Goal: Information Seeking & Learning: Learn about a topic

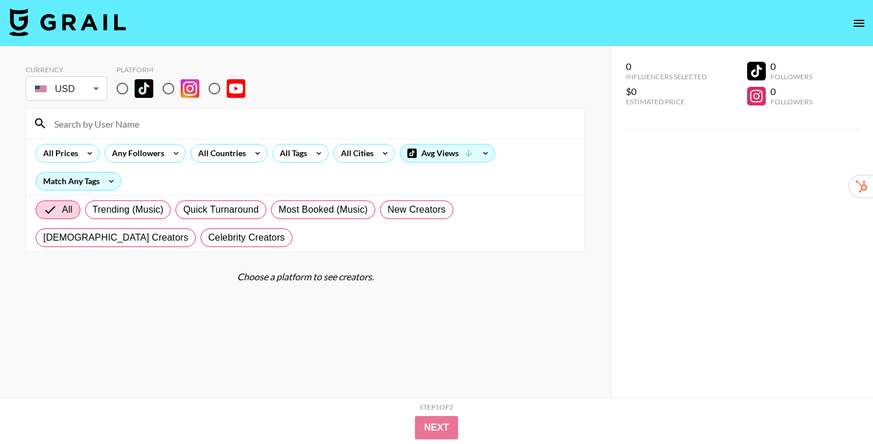
click at [124, 85] on input "radio" at bounding box center [122, 88] width 24 height 24
radio input "true"
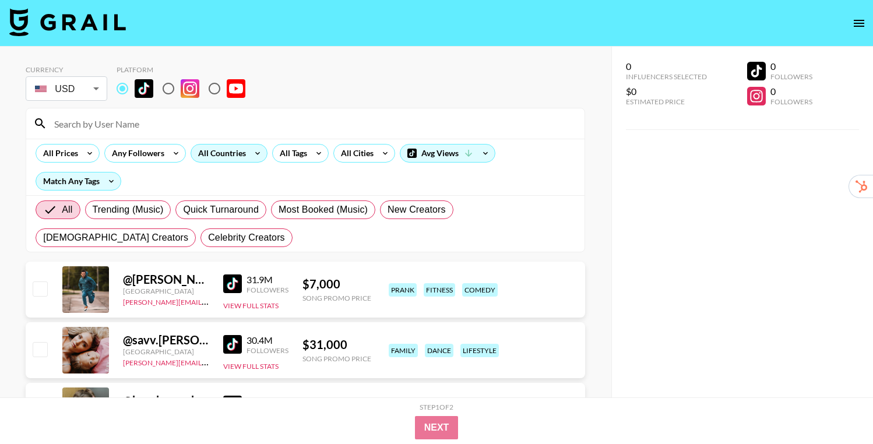
click at [244, 154] on div "All Countries" at bounding box center [219, 152] width 57 height 17
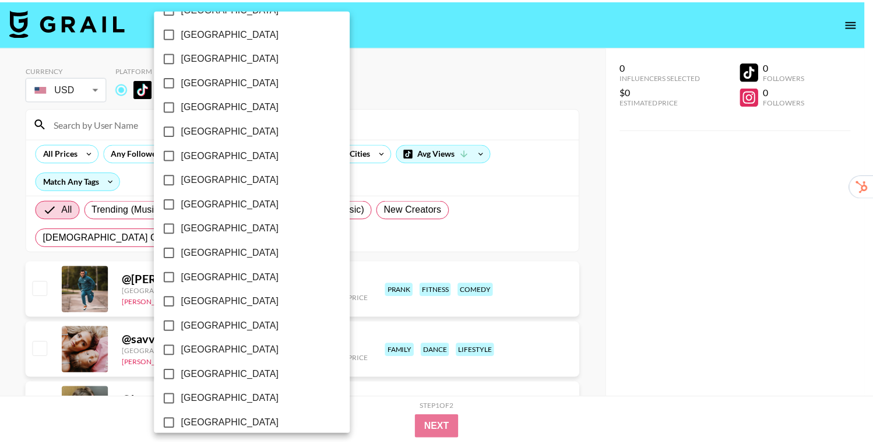
scroll to position [741, 0]
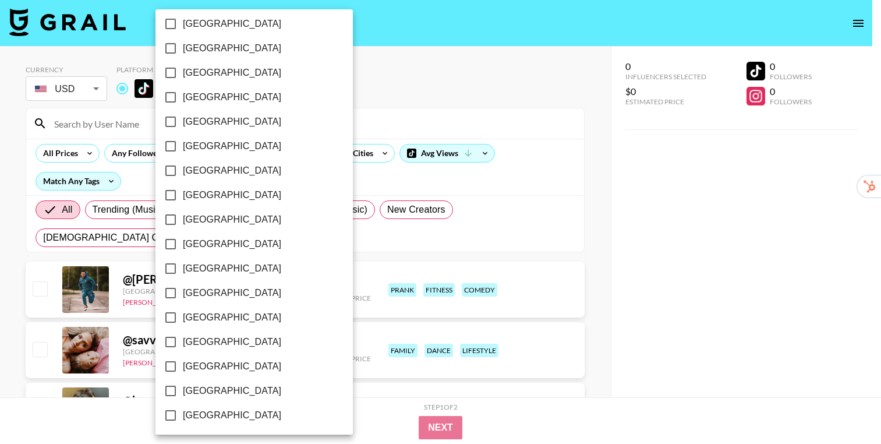
click at [207, 54] on span "[GEOGRAPHIC_DATA]" at bounding box center [232, 48] width 98 height 14
click at [183, 54] on input "[GEOGRAPHIC_DATA]" at bounding box center [170, 48] width 24 height 24
checkbox input "true"
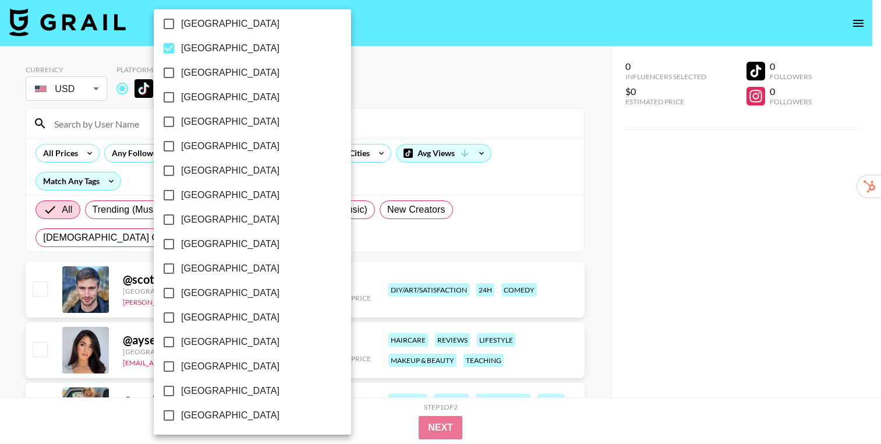
click at [597, 149] on div at bounding box center [440, 222] width 881 height 444
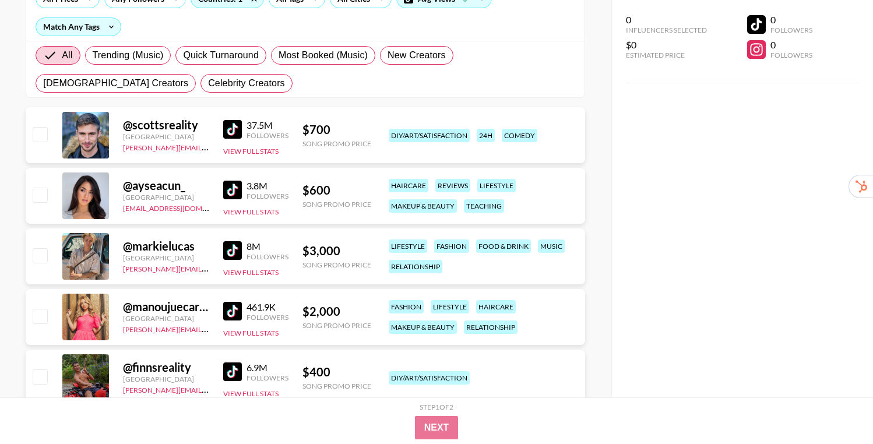
scroll to position [202, 0]
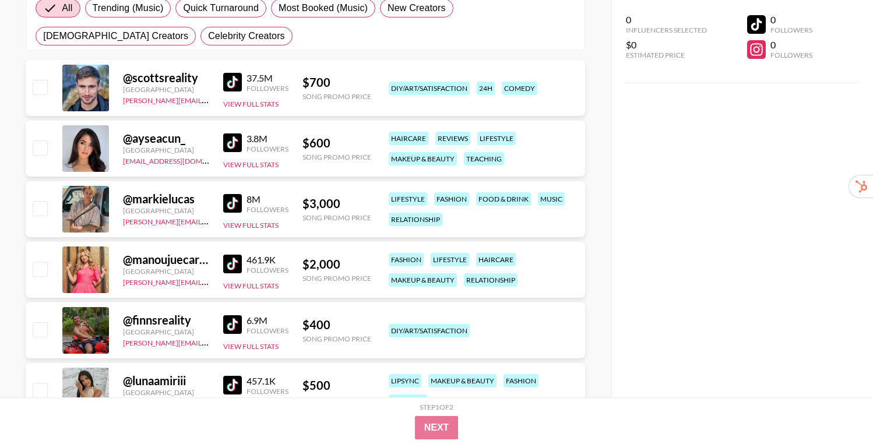
click at [228, 144] on img at bounding box center [232, 142] width 19 height 19
click at [226, 144] on img at bounding box center [232, 142] width 19 height 19
click at [230, 206] on img at bounding box center [232, 203] width 19 height 19
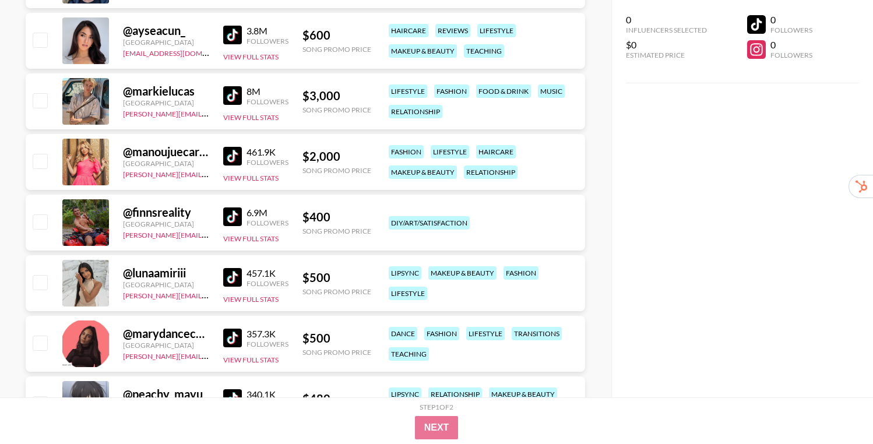
scroll to position [315, 0]
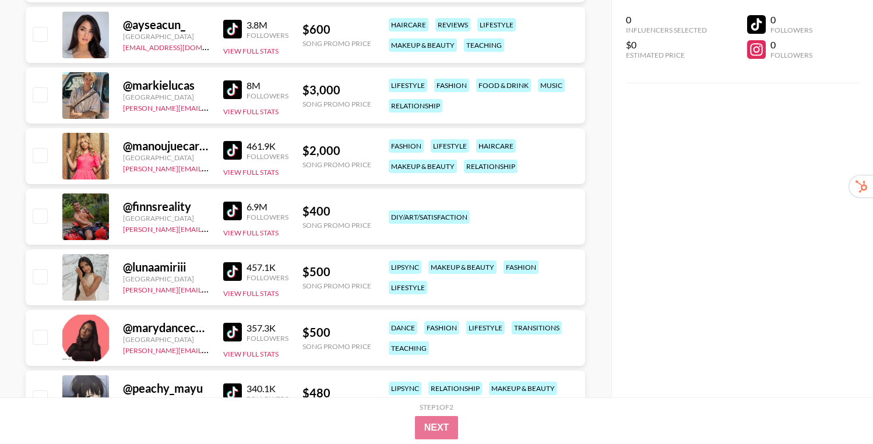
click at [232, 270] on img at bounding box center [232, 271] width 19 height 19
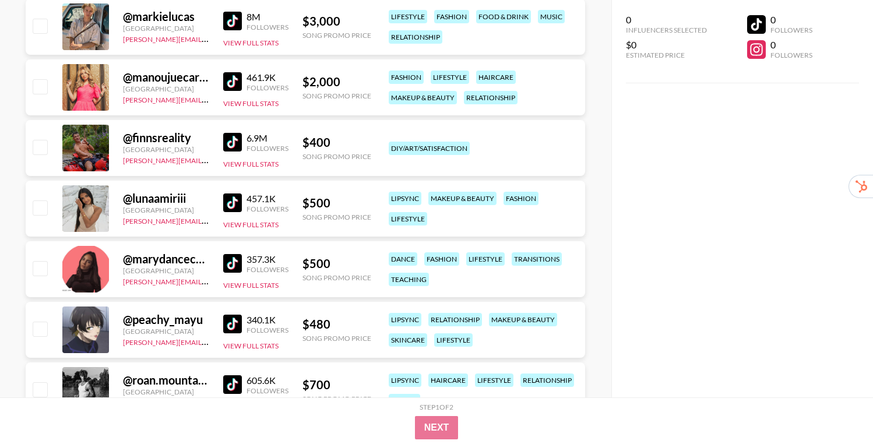
scroll to position [394, 0]
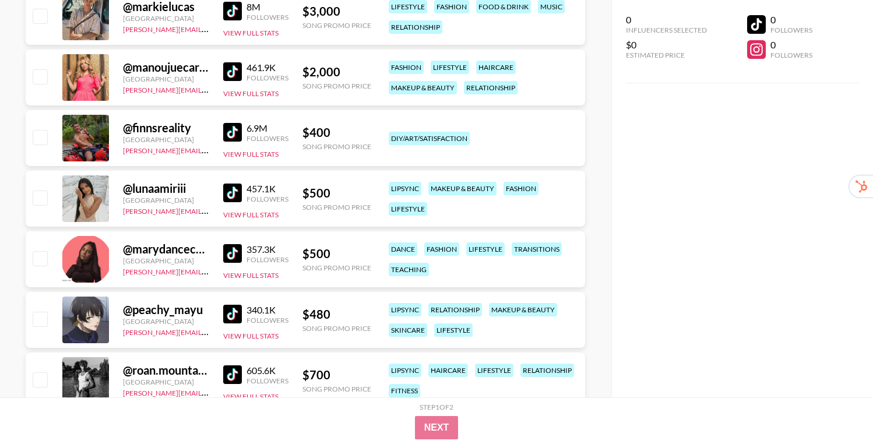
click at [233, 253] on img at bounding box center [232, 253] width 19 height 19
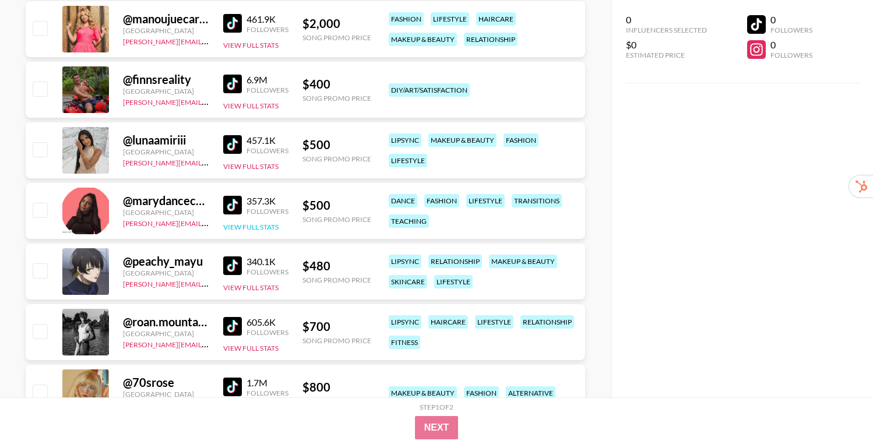
scroll to position [456, 0]
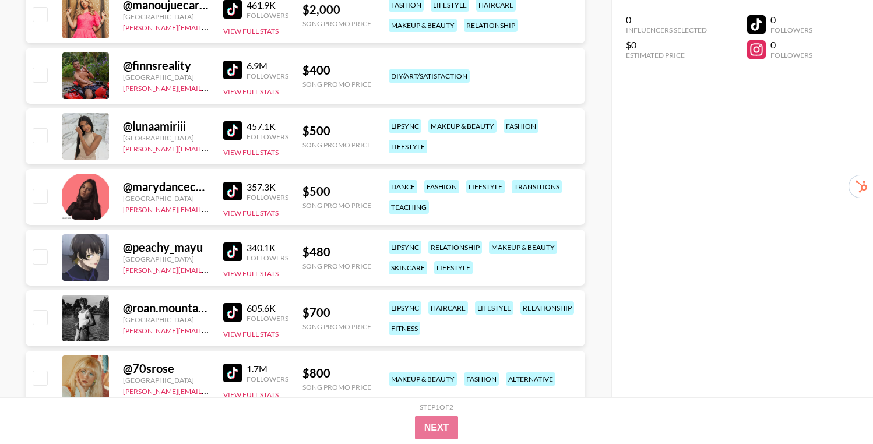
click at [227, 259] on img at bounding box center [232, 251] width 19 height 19
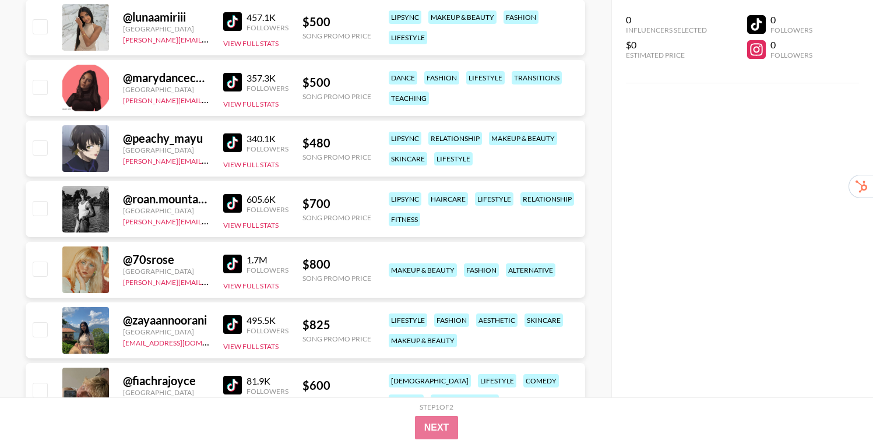
scroll to position [569, 0]
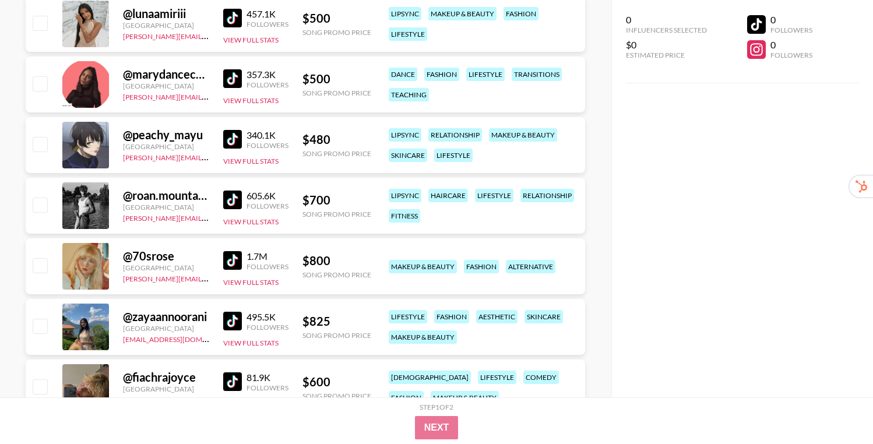
click at [228, 315] on img at bounding box center [232, 321] width 19 height 19
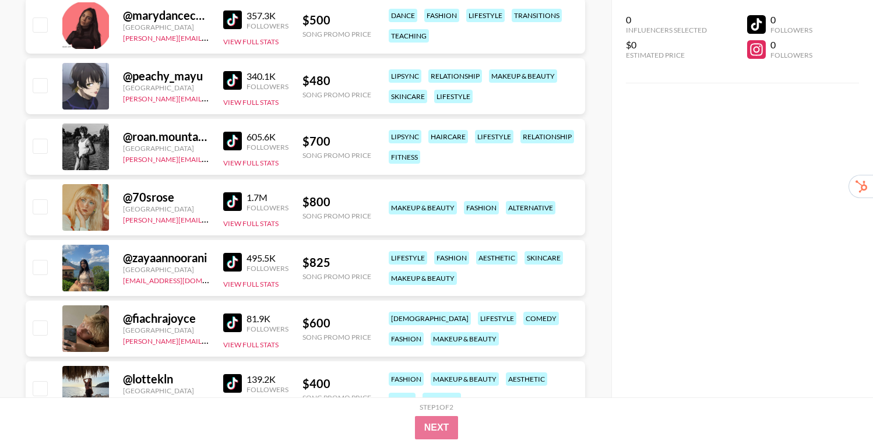
scroll to position [630, 0]
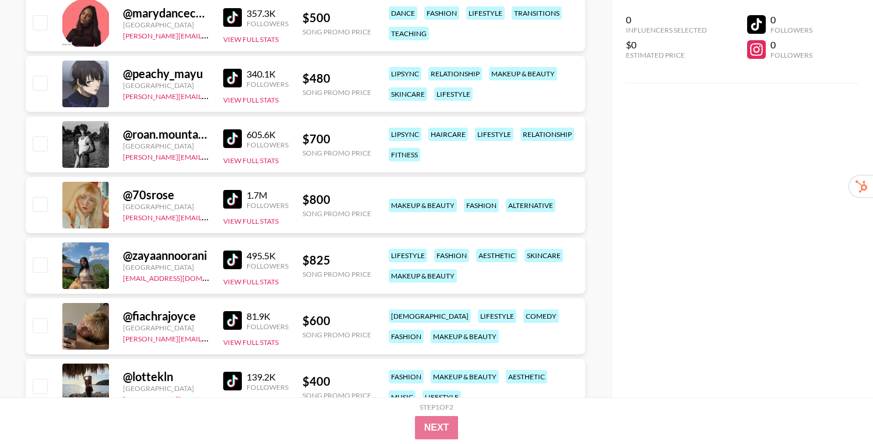
click at [222, 320] on div "@ fiachrajoyce Netherlands [PERSON_NAME][EMAIL_ADDRESS][DOMAIN_NAME] 81.9K Foll…" at bounding box center [305, 326] width 559 height 56
click at [224, 320] on img at bounding box center [232, 320] width 19 height 19
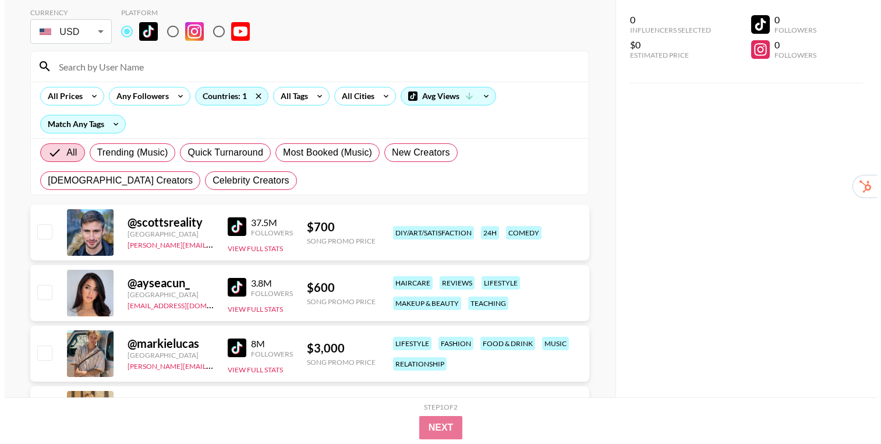
scroll to position [0, 0]
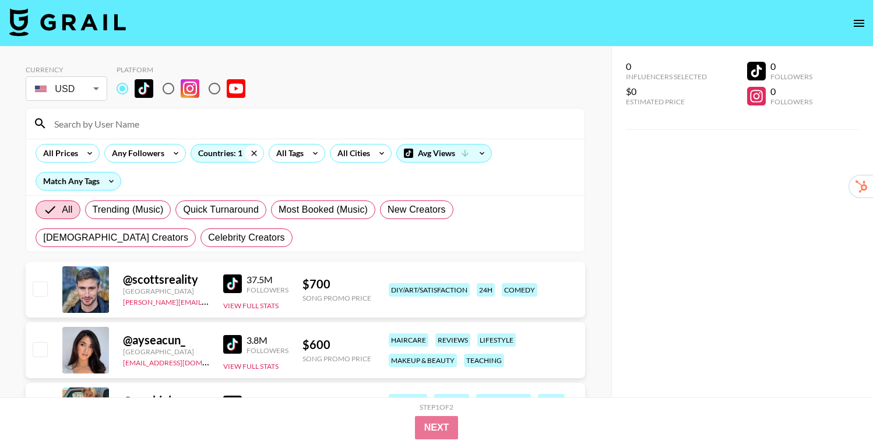
click at [256, 151] on icon at bounding box center [254, 152] width 19 height 17
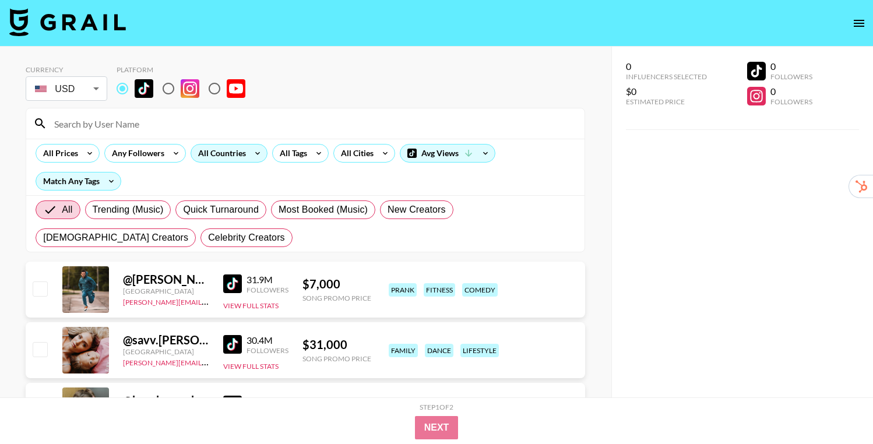
click at [231, 154] on div "All Countries" at bounding box center [219, 152] width 57 height 17
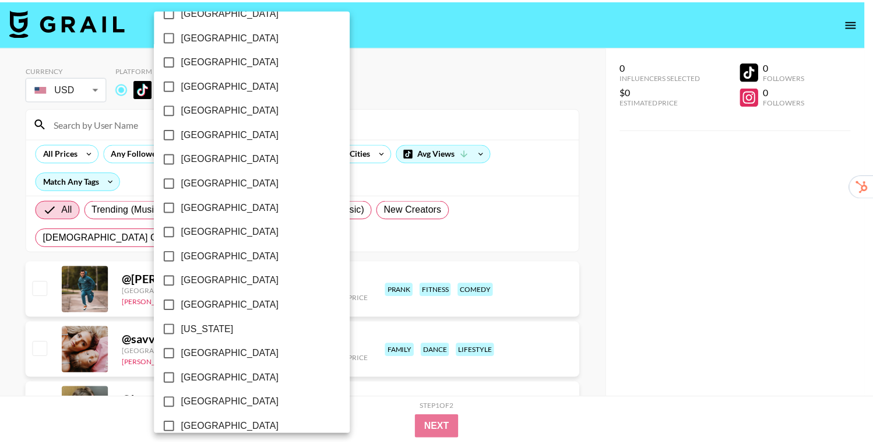
scroll to position [132, 0]
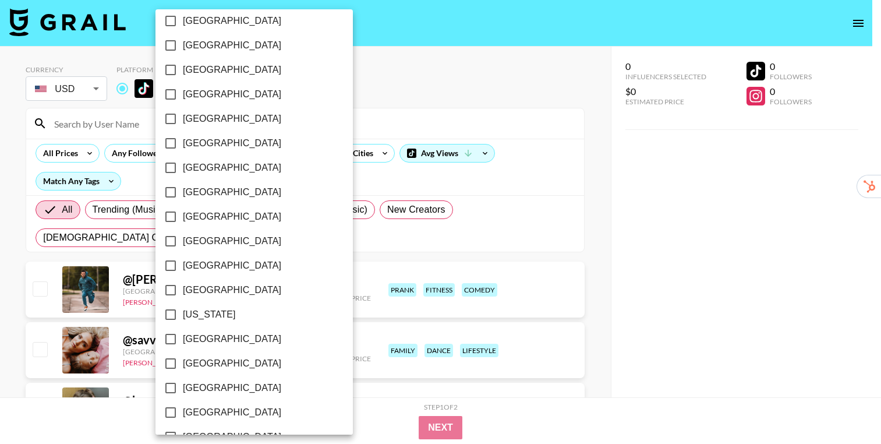
click at [218, 288] on label "[GEOGRAPHIC_DATA]" at bounding box center [246, 290] width 176 height 24
click at [183, 288] on input "[GEOGRAPHIC_DATA]" at bounding box center [170, 290] width 24 height 24
checkbox input "true"
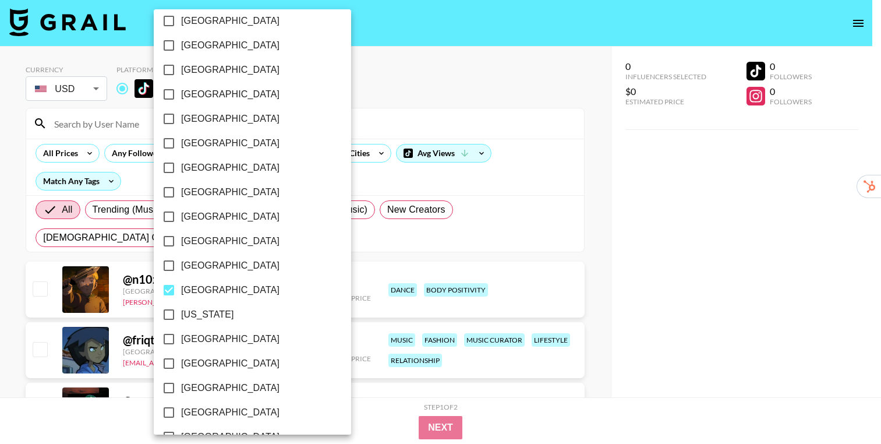
click at [601, 192] on div at bounding box center [440, 222] width 881 height 444
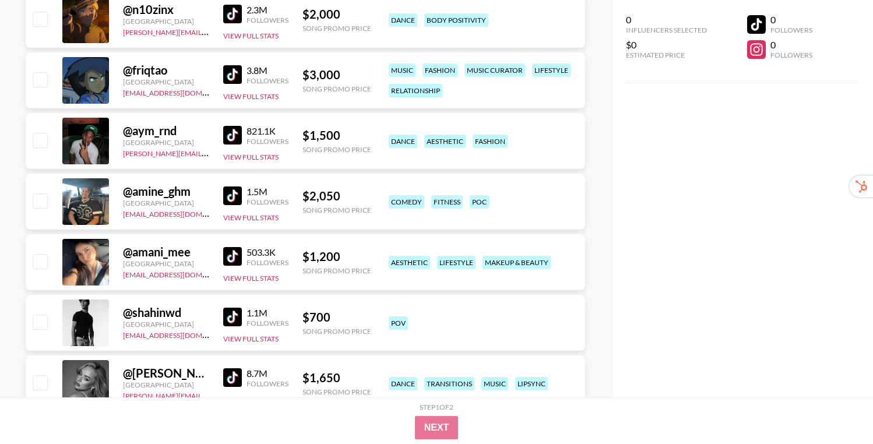
scroll to position [264, 0]
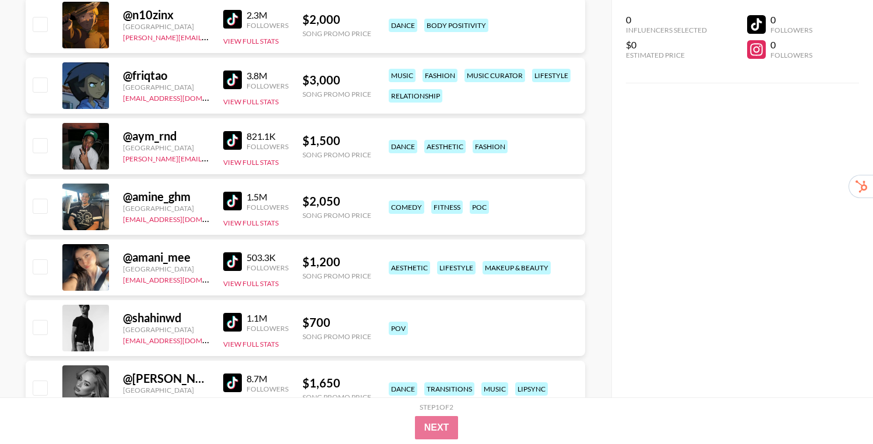
click at [228, 84] on img at bounding box center [232, 79] width 19 height 19
click at [231, 261] on img at bounding box center [232, 261] width 19 height 19
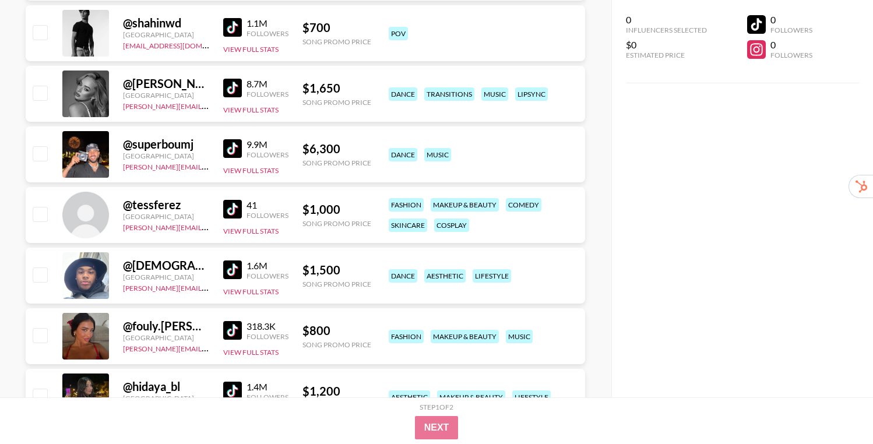
scroll to position [576, 0]
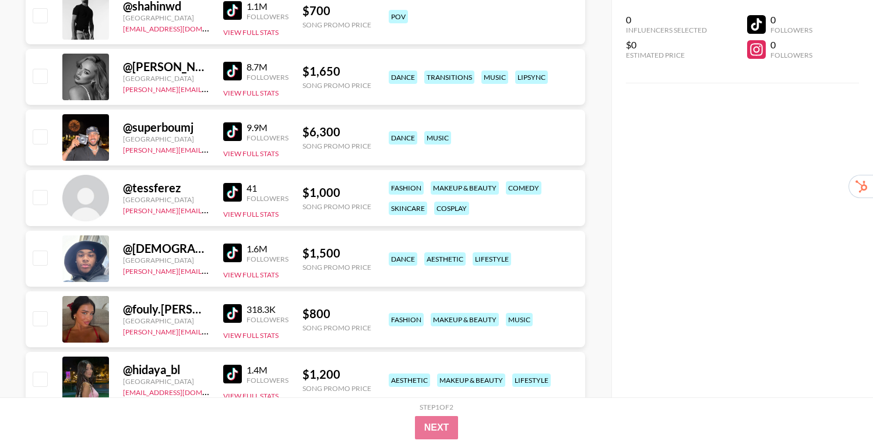
click at [231, 313] on img at bounding box center [232, 313] width 19 height 19
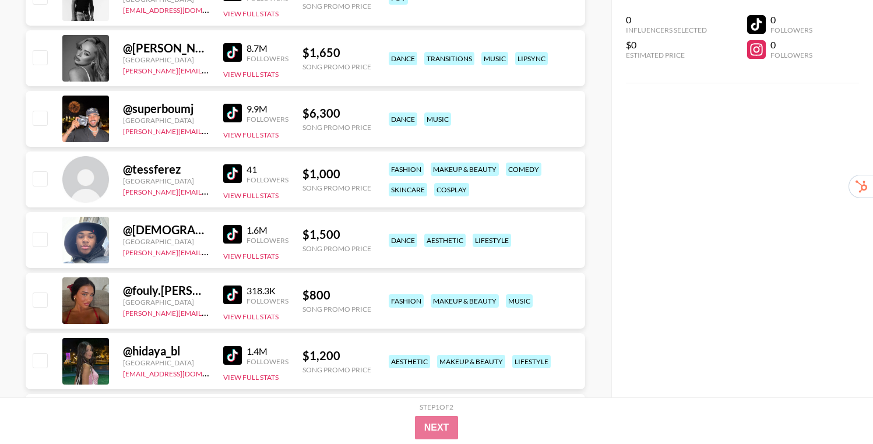
scroll to position [604, 0]
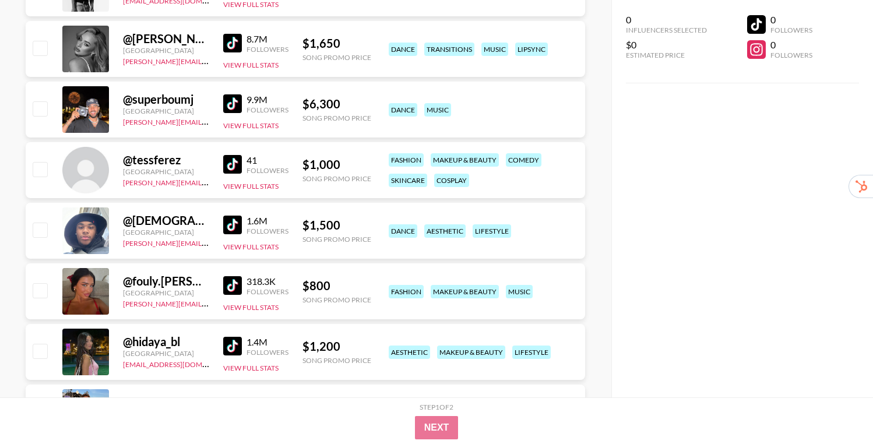
click at [217, 346] on div "@ hidaya_bl France [EMAIL_ADDRESS][DOMAIN_NAME] 1.4M Followers View Full Stats …" at bounding box center [305, 352] width 559 height 56
click at [227, 343] on img at bounding box center [232, 346] width 19 height 19
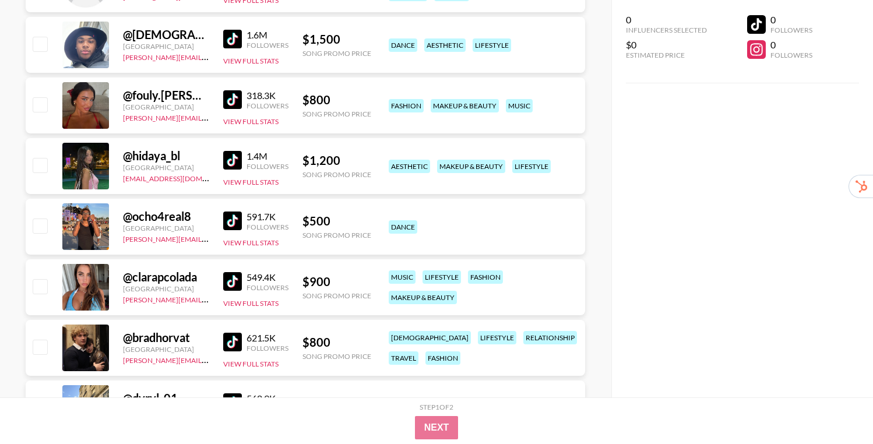
scroll to position [791, 0]
click at [231, 283] on img at bounding box center [232, 280] width 19 height 19
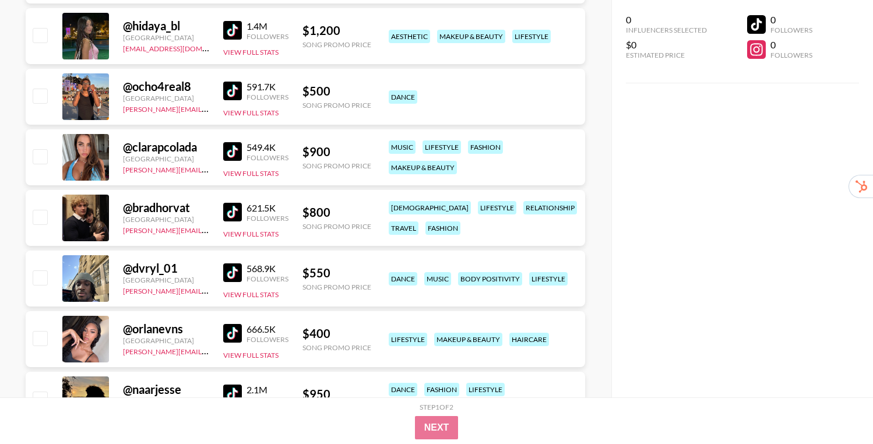
scroll to position [939, 0]
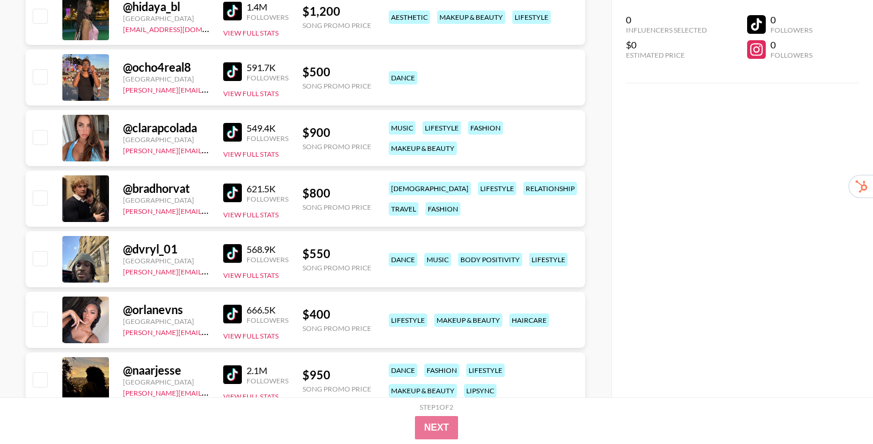
click at [231, 314] on img at bounding box center [232, 314] width 19 height 19
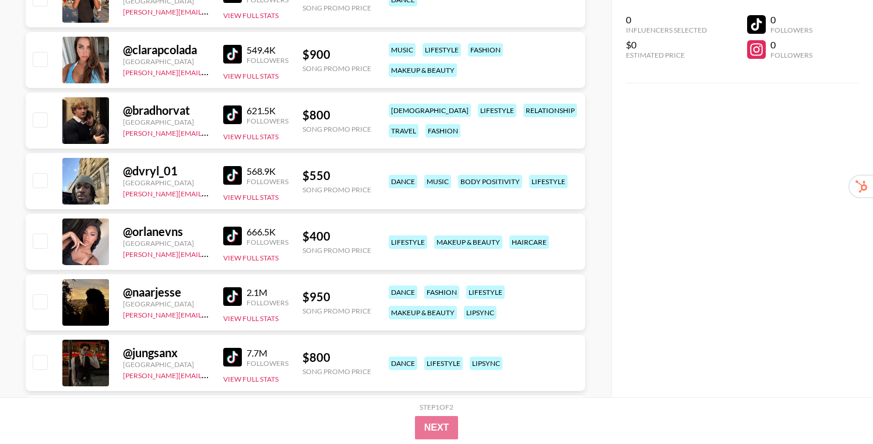
scroll to position [1019, 0]
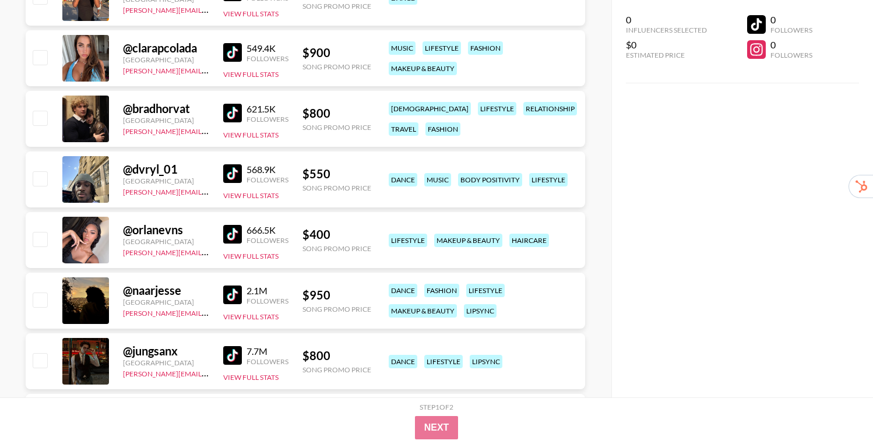
click at [225, 287] on img at bounding box center [232, 294] width 19 height 19
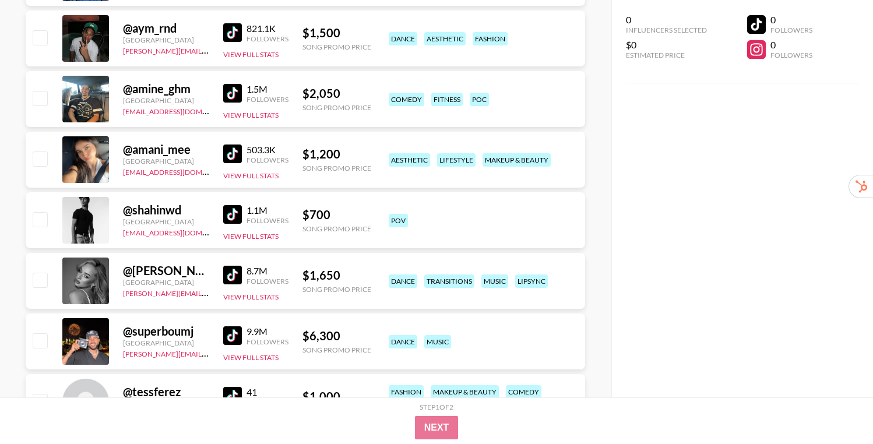
scroll to position [0, 0]
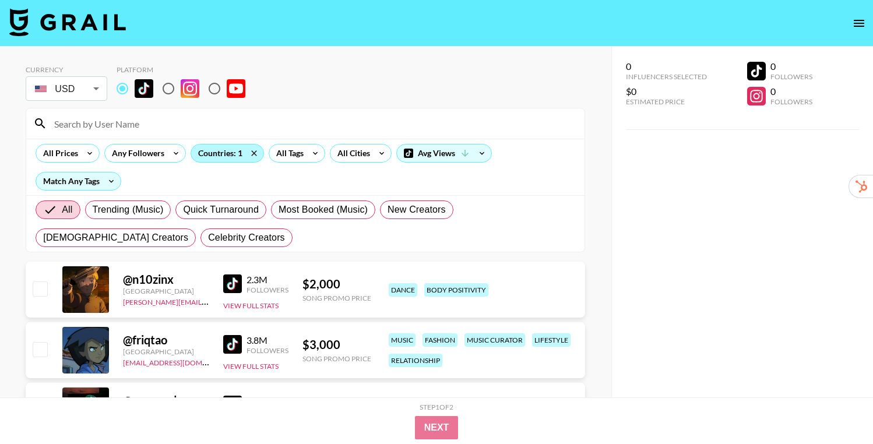
click at [224, 152] on div "Countries: 1" at bounding box center [227, 152] width 72 height 17
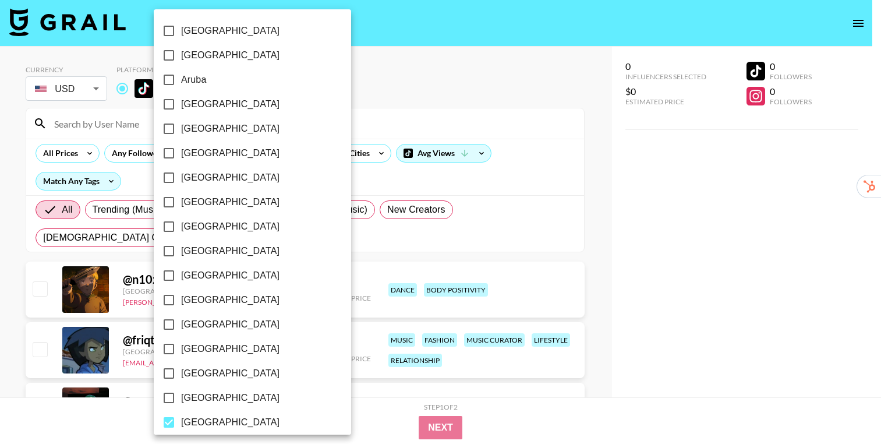
click at [193, 424] on span "[GEOGRAPHIC_DATA]" at bounding box center [230, 422] width 98 height 14
click at [181, 424] on input "[GEOGRAPHIC_DATA]" at bounding box center [169, 422] width 24 height 24
checkbox input "false"
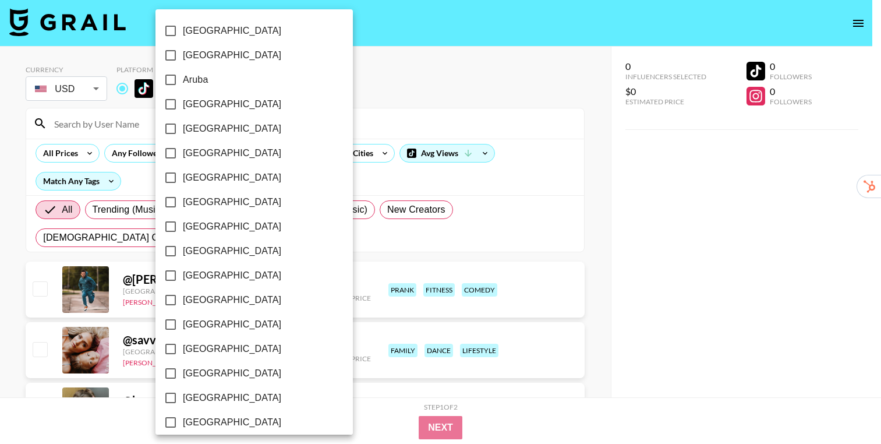
click at [188, 201] on span "[GEOGRAPHIC_DATA]" at bounding box center [232, 202] width 98 height 14
click at [183, 201] on input "[GEOGRAPHIC_DATA]" at bounding box center [170, 202] width 24 height 24
checkbox input "true"
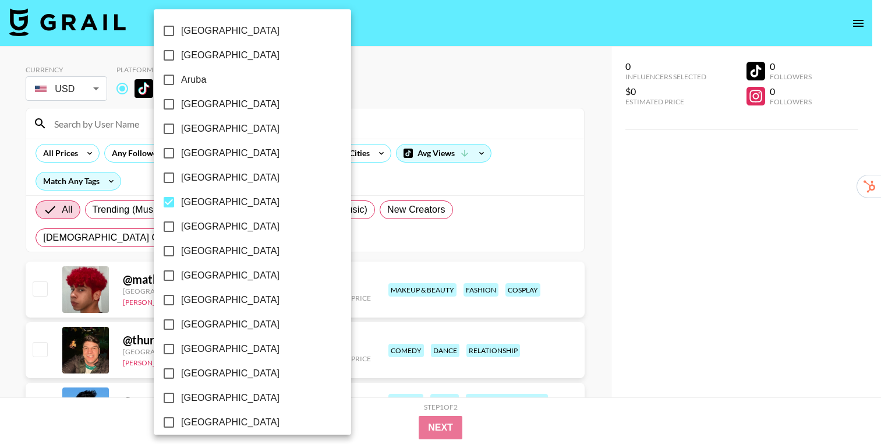
click at [585, 182] on div at bounding box center [440, 222] width 881 height 444
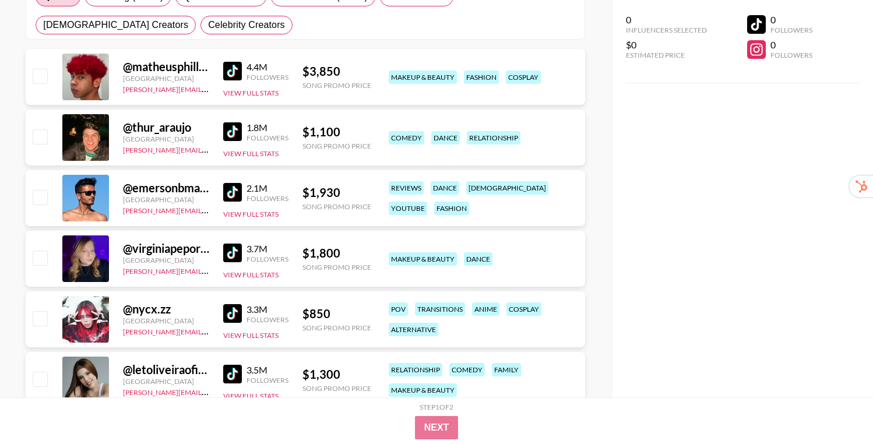
scroll to position [214, 0]
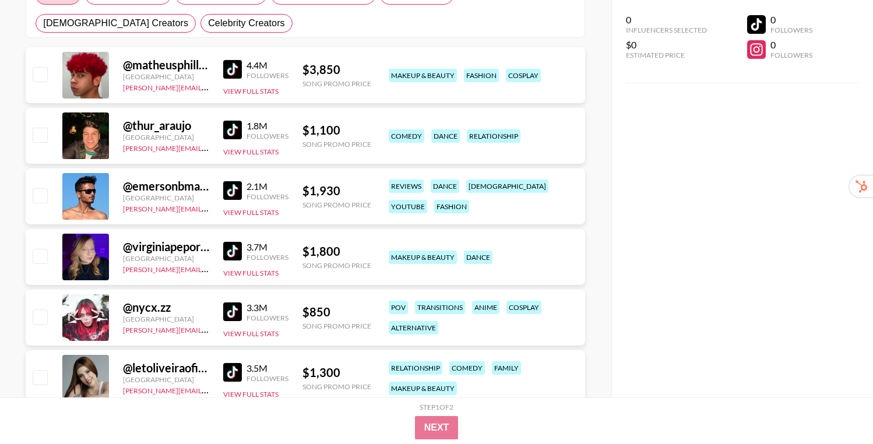
click at [231, 312] on img at bounding box center [232, 311] width 19 height 19
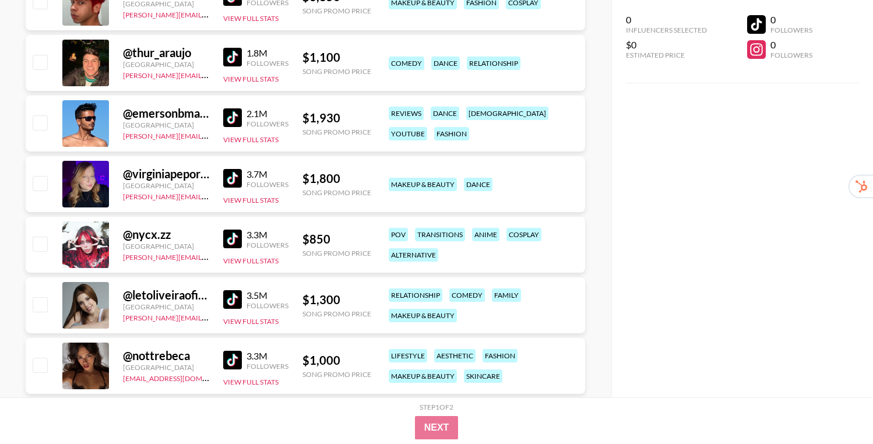
scroll to position [288, 0]
click at [222, 304] on div "@ letoliveiraoficial Brazil [PERSON_NAME][EMAIL_ADDRESS][DOMAIN_NAME] 3.5M Foll…" at bounding box center [305, 305] width 559 height 56
click at [230, 297] on img at bounding box center [232, 299] width 19 height 19
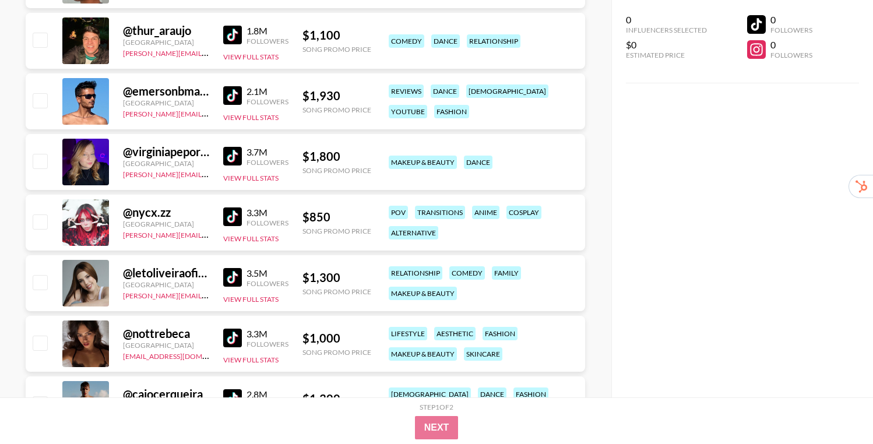
scroll to position [318, 0]
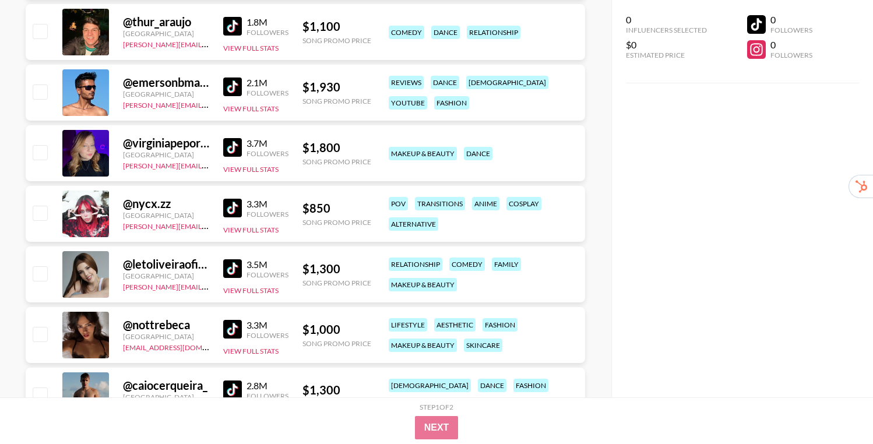
click at [227, 330] on img at bounding box center [232, 329] width 19 height 19
click at [234, 269] on img at bounding box center [232, 268] width 19 height 19
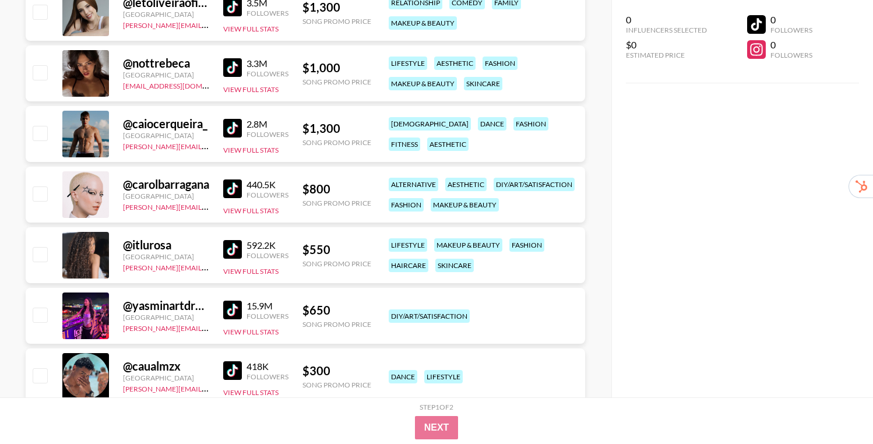
scroll to position [581, 0]
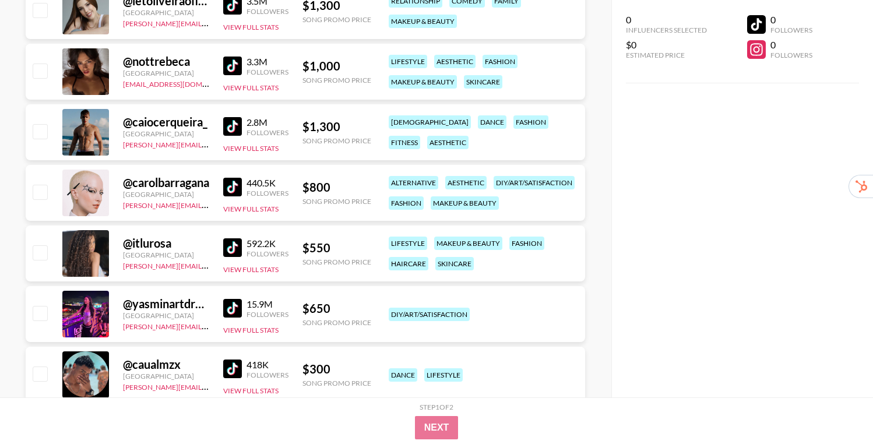
click at [229, 243] on img at bounding box center [232, 247] width 19 height 19
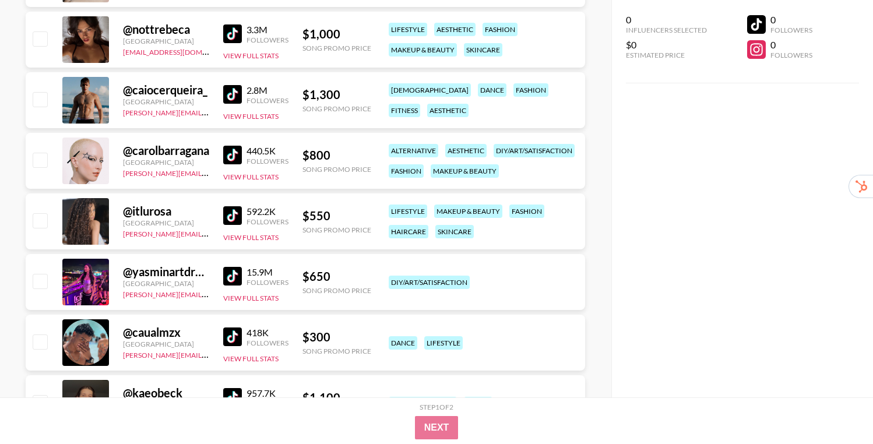
scroll to position [615, 0]
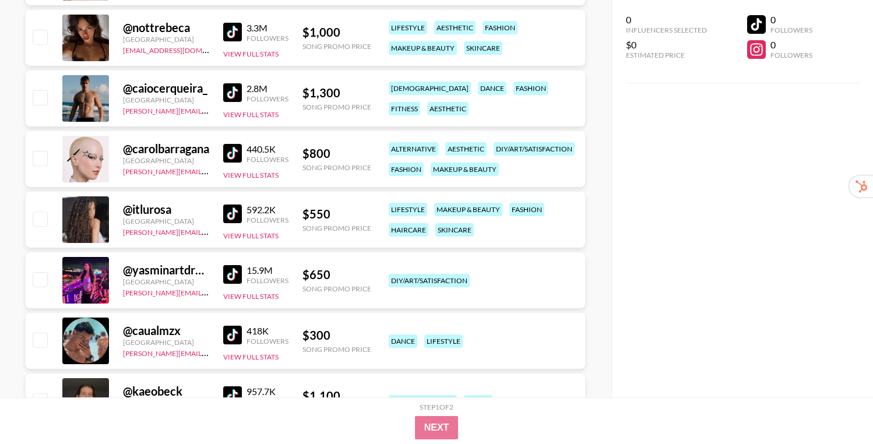
click at [231, 278] on img at bounding box center [232, 274] width 19 height 19
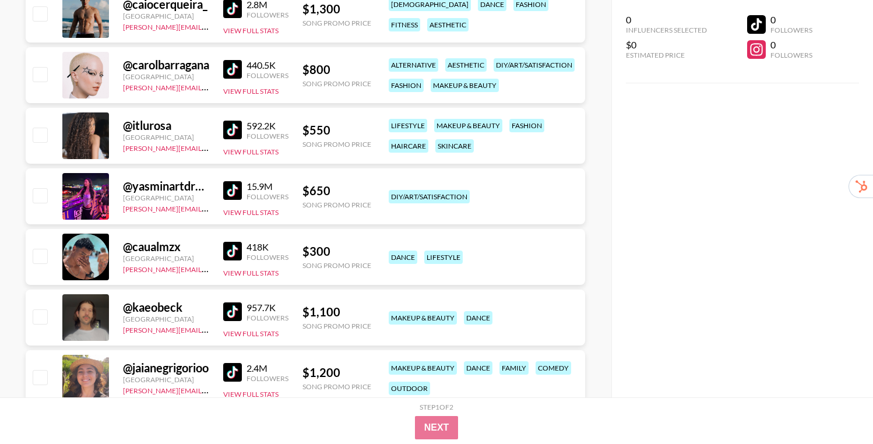
scroll to position [710, 0]
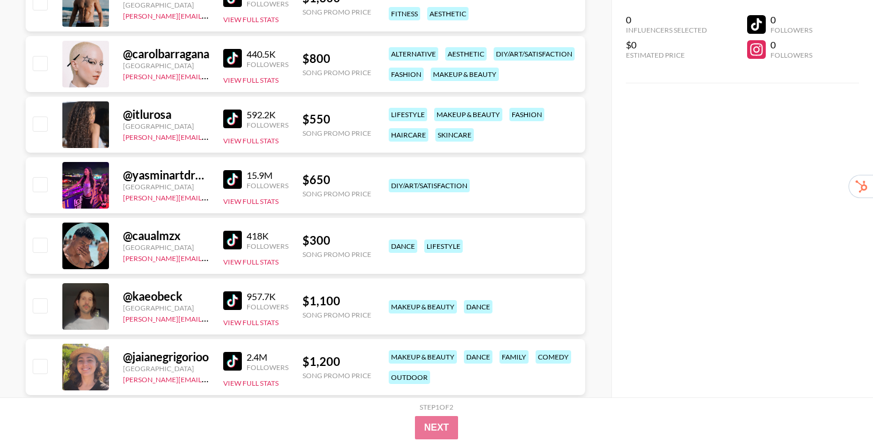
click at [231, 295] on img at bounding box center [232, 300] width 19 height 19
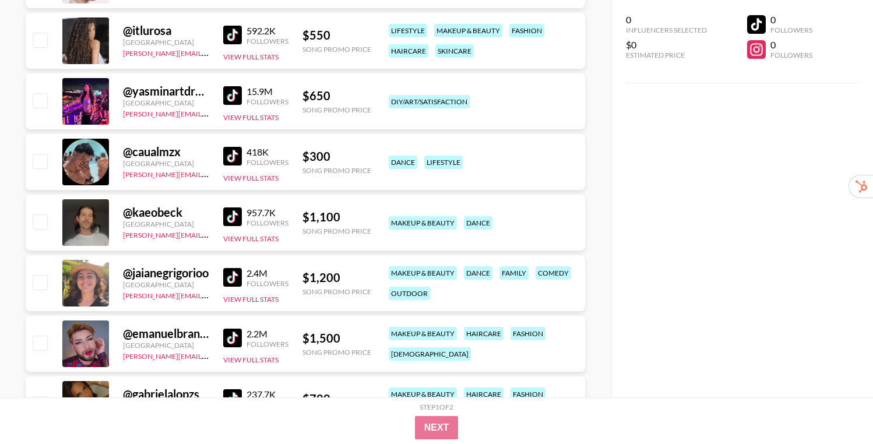
scroll to position [810, 0]
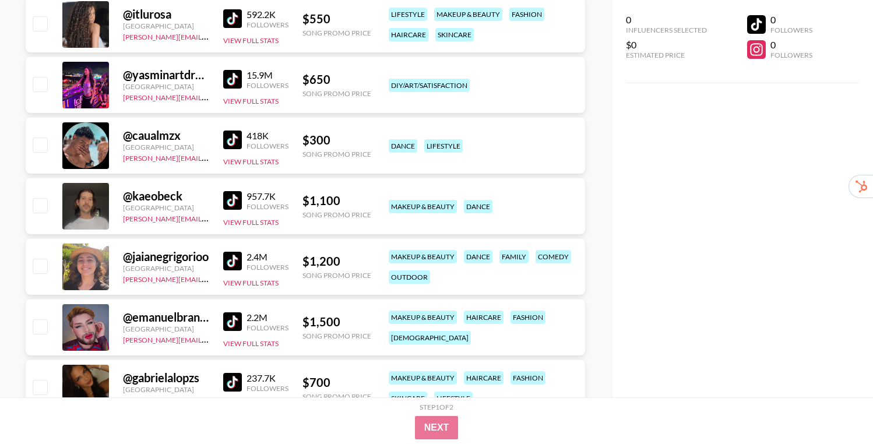
click at [229, 263] on img at bounding box center [232, 261] width 19 height 19
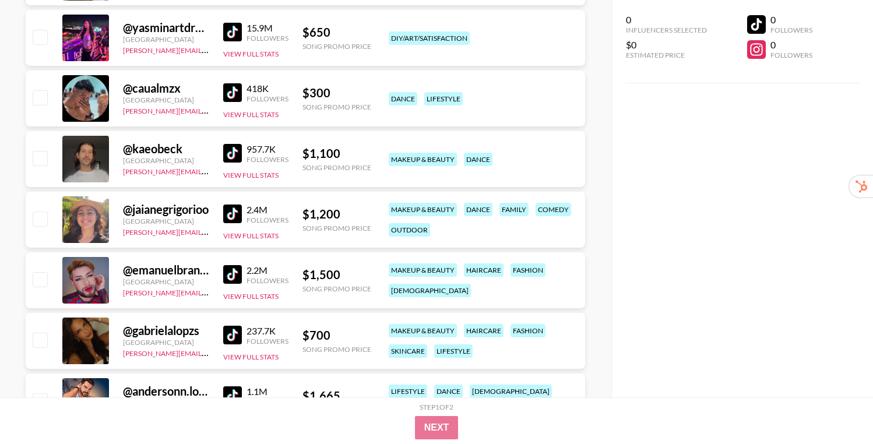
scroll to position [860, 0]
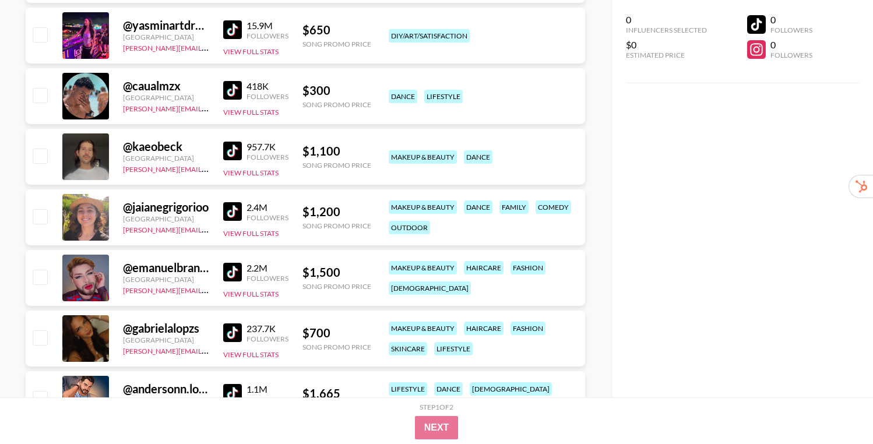
click at [228, 331] on img at bounding box center [232, 332] width 19 height 19
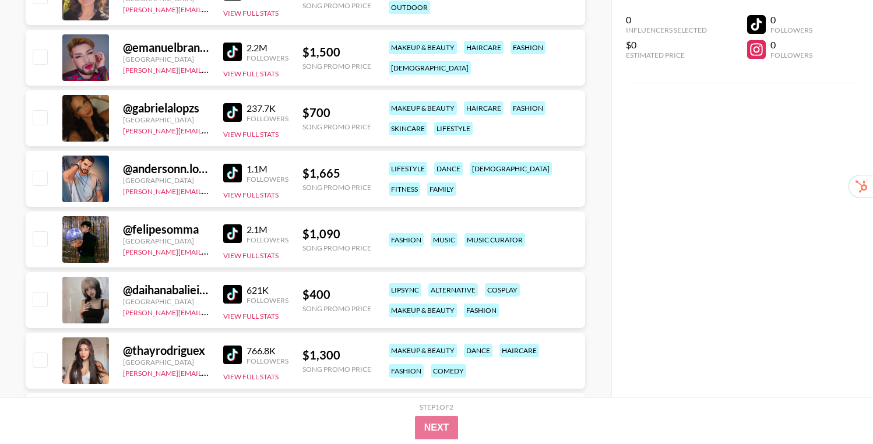
scroll to position [1104, 0]
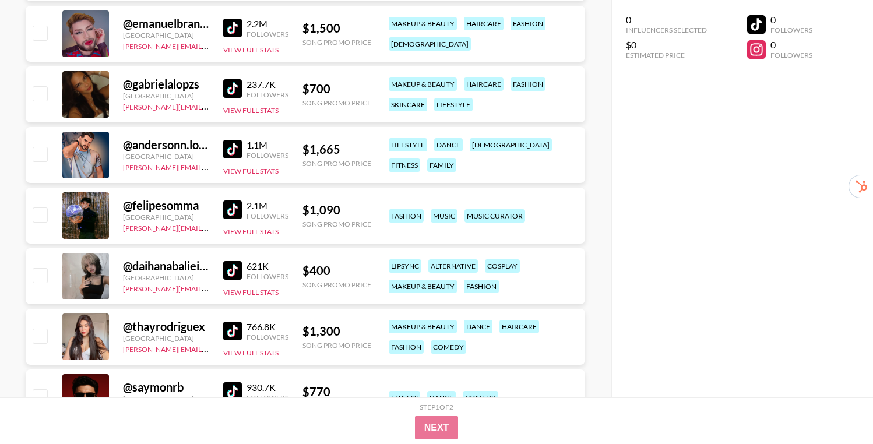
click at [232, 274] on img at bounding box center [232, 270] width 19 height 19
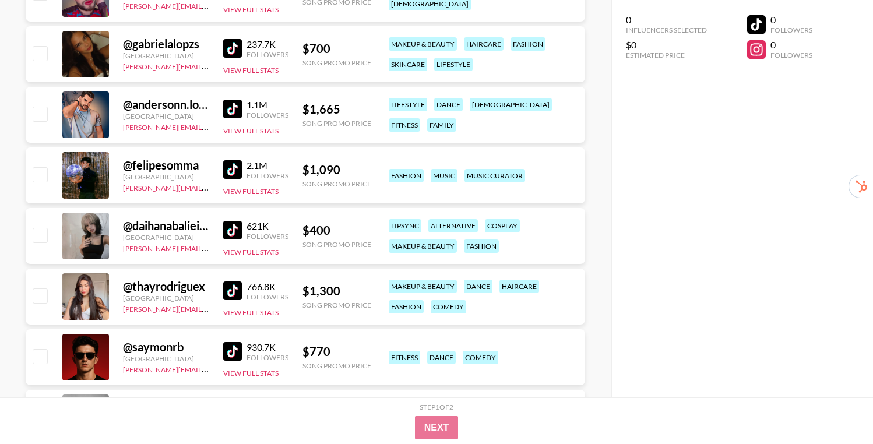
scroll to position [1145, 0]
click at [234, 293] on img at bounding box center [232, 290] width 19 height 19
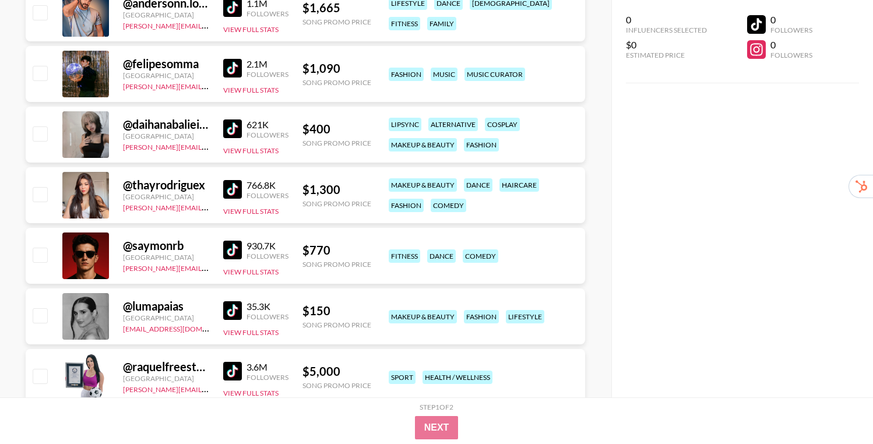
scroll to position [1246, 0]
click at [229, 311] on img at bounding box center [232, 310] width 19 height 19
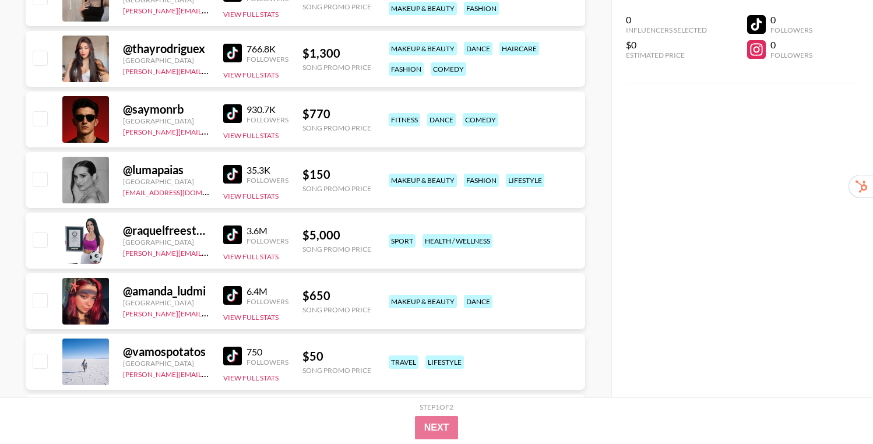
scroll to position [1382, 0]
click at [227, 297] on img at bounding box center [232, 294] width 19 height 19
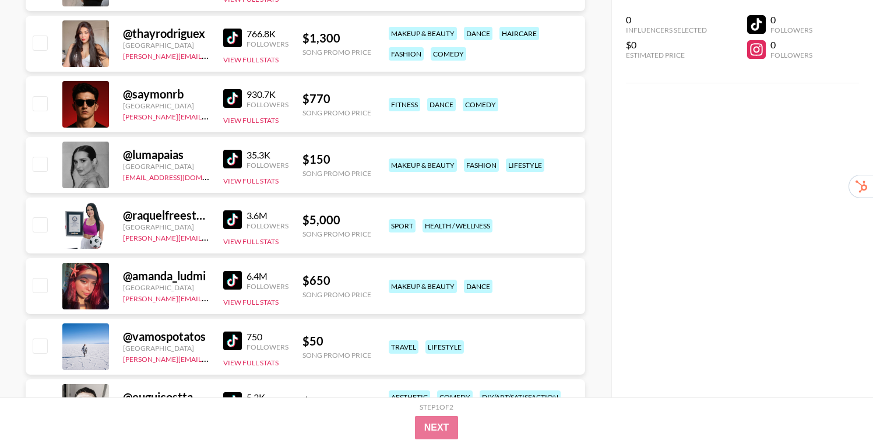
scroll to position [1380, 0]
